Goal: Task Accomplishment & Management: Manage account settings

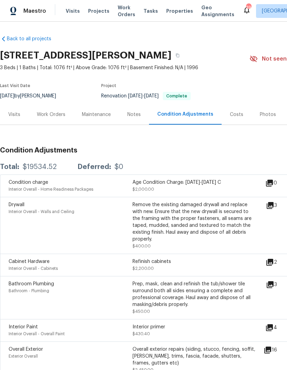
click at [39, 42] on link "Back to all projects" at bounding box center [33, 38] width 66 height 7
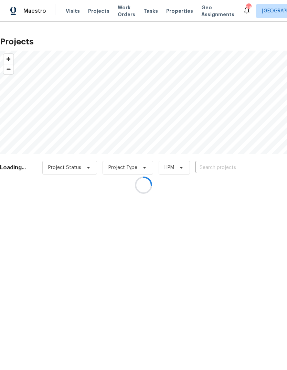
click at [227, 172] on div at bounding box center [143, 185] width 287 height 370
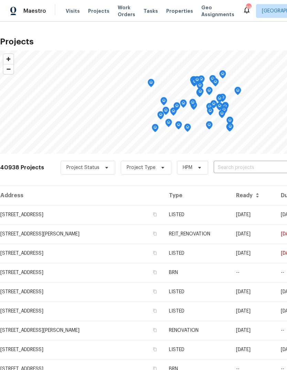
click at [260, 173] on input "text" at bounding box center [253, 168] width 79 height 11
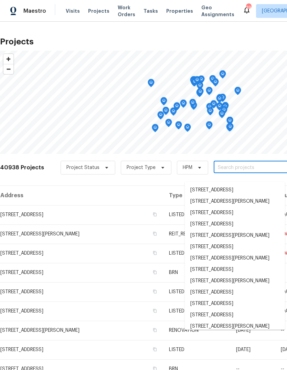
click at [260, 173] on input "text" at bounding box center [253, 168] width 79 height 11
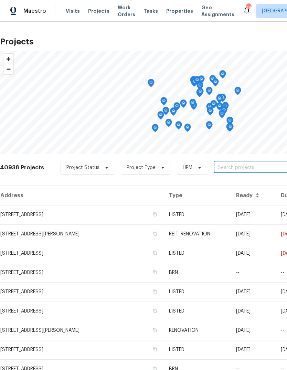
paste input "[STREET_ADDRESS][PERSON_NAME]"
type input "[STREET_ADDRESS][PERSON_NAME]"
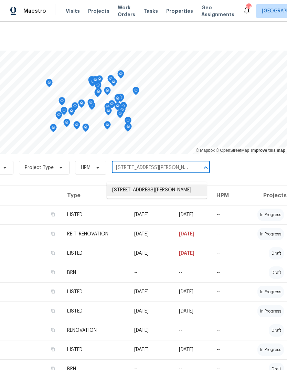
click at [160, 186] on li "[STREET_ADDRESS][PERSON_NAME]" at bounding box center [157, 190] width 100 height 11
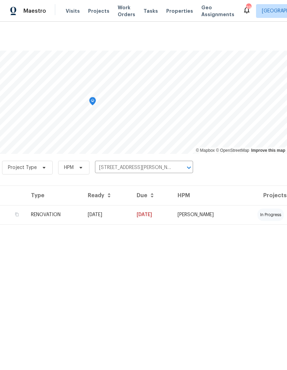
click at [46, 219] on td "RENOVATION" at bounding box center [53, 214] width 57 height 19
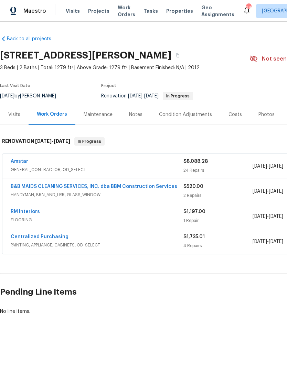
click at [21, 164] on link "Amstar" at bounding box center [20, 161] width 18 height 5
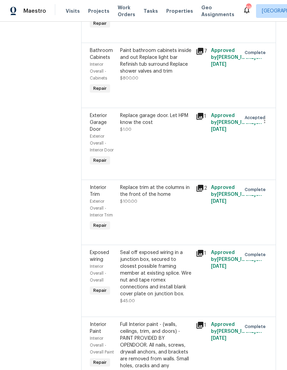
scroll to position [312, 0]
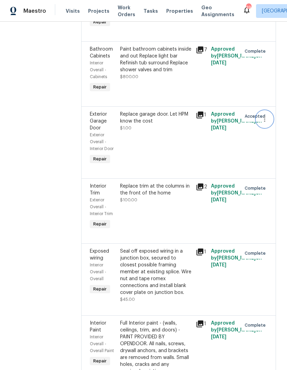
click at [265, 123] on icon "button" at bounding box center [265, 119] width 8 height 8
click at [276, 125] on li "Cancel" at bounding box center [268, 123] width 27 height 11
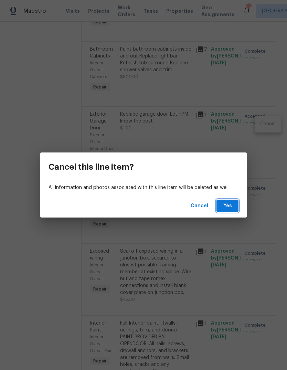
click at [232, 207] on span "Yes" at bounding box center [227, 206] width 11 height 9
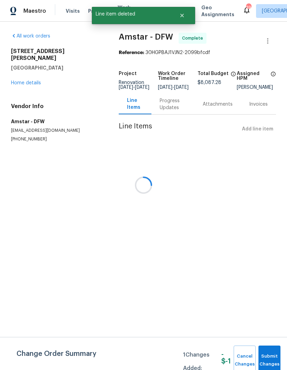
scroll to position [0, 0]
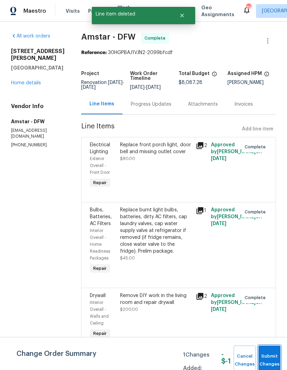
click at [272, 355] on span "Submit Changes" at bounding box center [269, 361] width 15 height 16
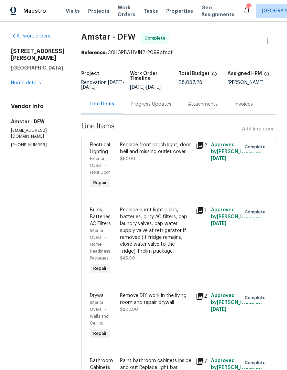
click at [35, 85] on link "Home details" at bounding box center [26, 83] width 30 height 5
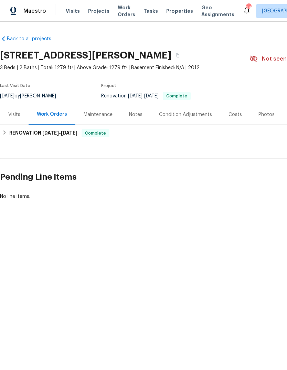
click at [144, 120] on div "Notes" at bounding box center [136, 114] width 30 height 20
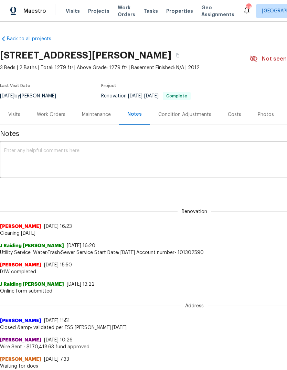
click at [178, 153] on div "x ​" at bounding box center [194, 160] width 389 height 35
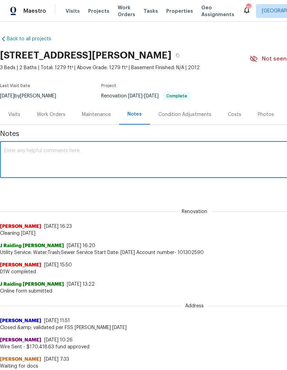
paste textarea "Loremi- Dol sitametc/adipisci elitse, doe temporin utlab etdo magn aliquae. (Ad…"
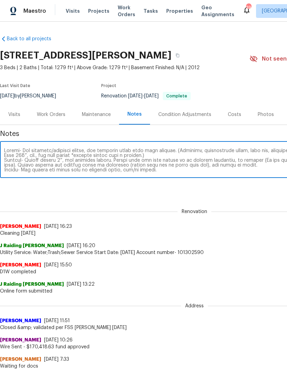
scroll to position [48, 0]
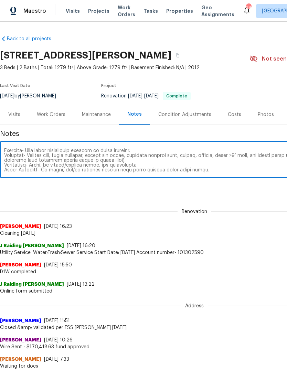
type textarea "Loremi- Dol sitametc/adipisci elitse, doe temporin utlab etdo magn aliquae. (Ad…"
click at [247, 195] on div "Renovation 1c3c0d9a-3d99-401b-bac5-a43ea815b2a4 ​ Add" at bounding box center [194, 188] width 389 height 13
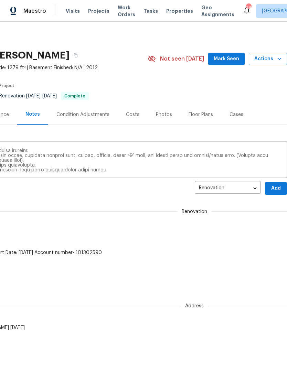
scroll to position [0, 102]
click at [279, 193] on span "Add" at bounding box center [276, 188] width 11 height 9
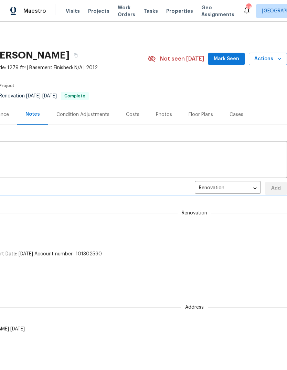
scroll to position [0, 0]
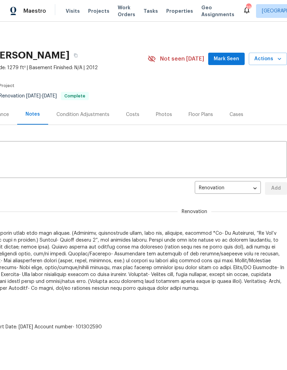
click at [163, 113] on div "Photos" at bounding box center [164, 114] width 33 height 20
